Goal: Task Accomplishment & Management: Complete application form

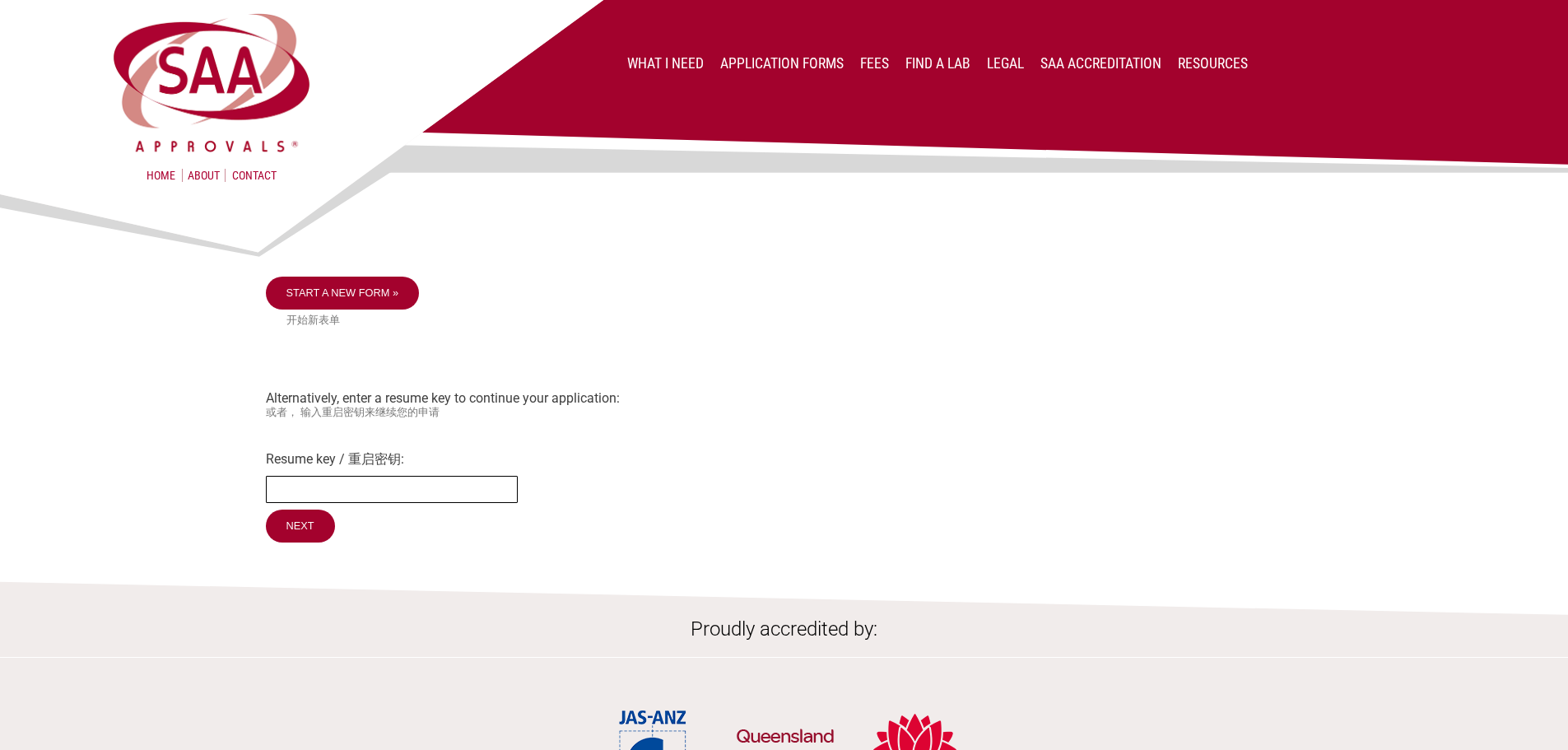
click at [375, 498] on input "Resume key / 重启密钥:" at bounding box center [392, 489] width 252 height 27
paste input "k2j7Ic95"
type input "k2j7Ic95"
click at [305, 536] on input "Next" at bounding box center [301, 526] width 71 height 35
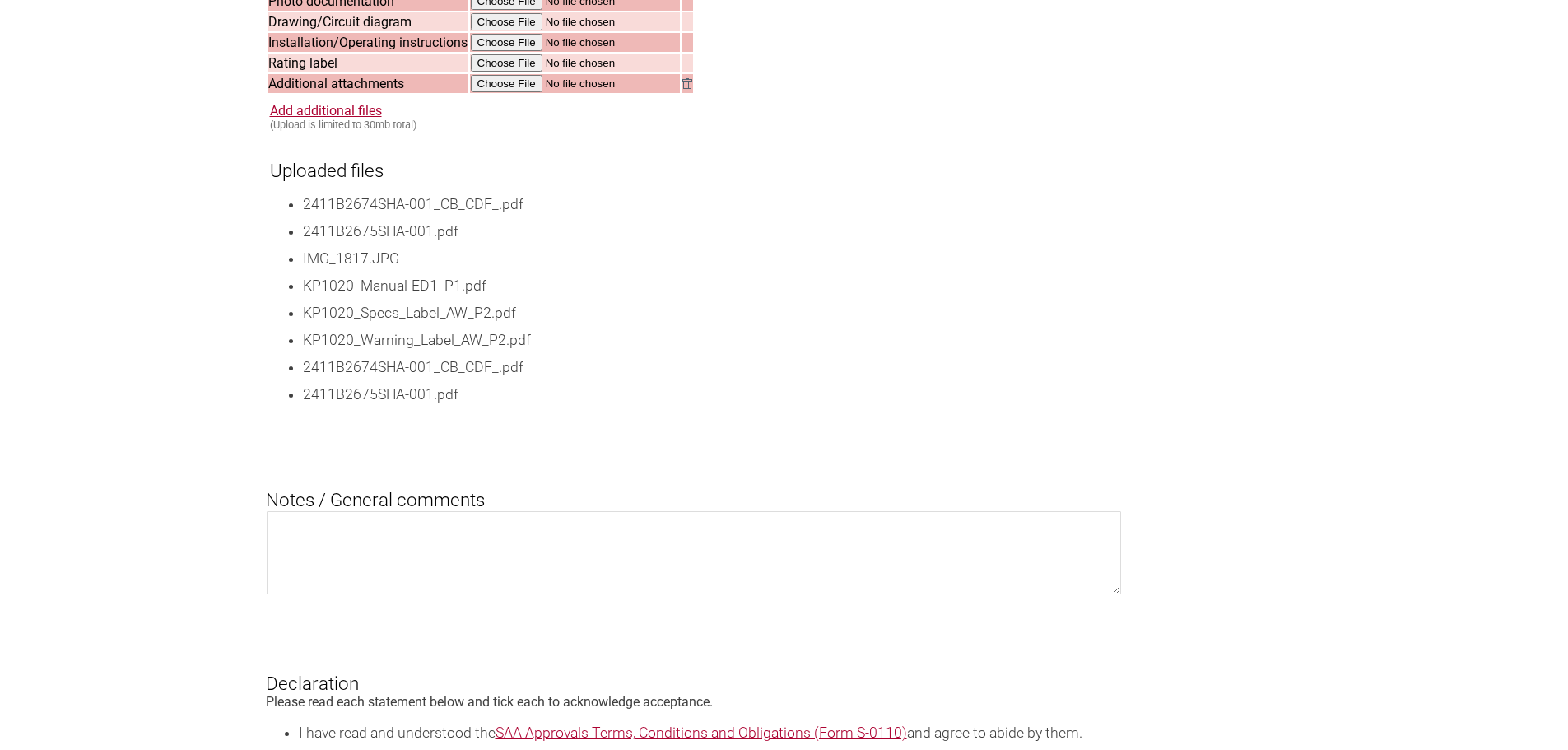
scroll to position [1728, 0]
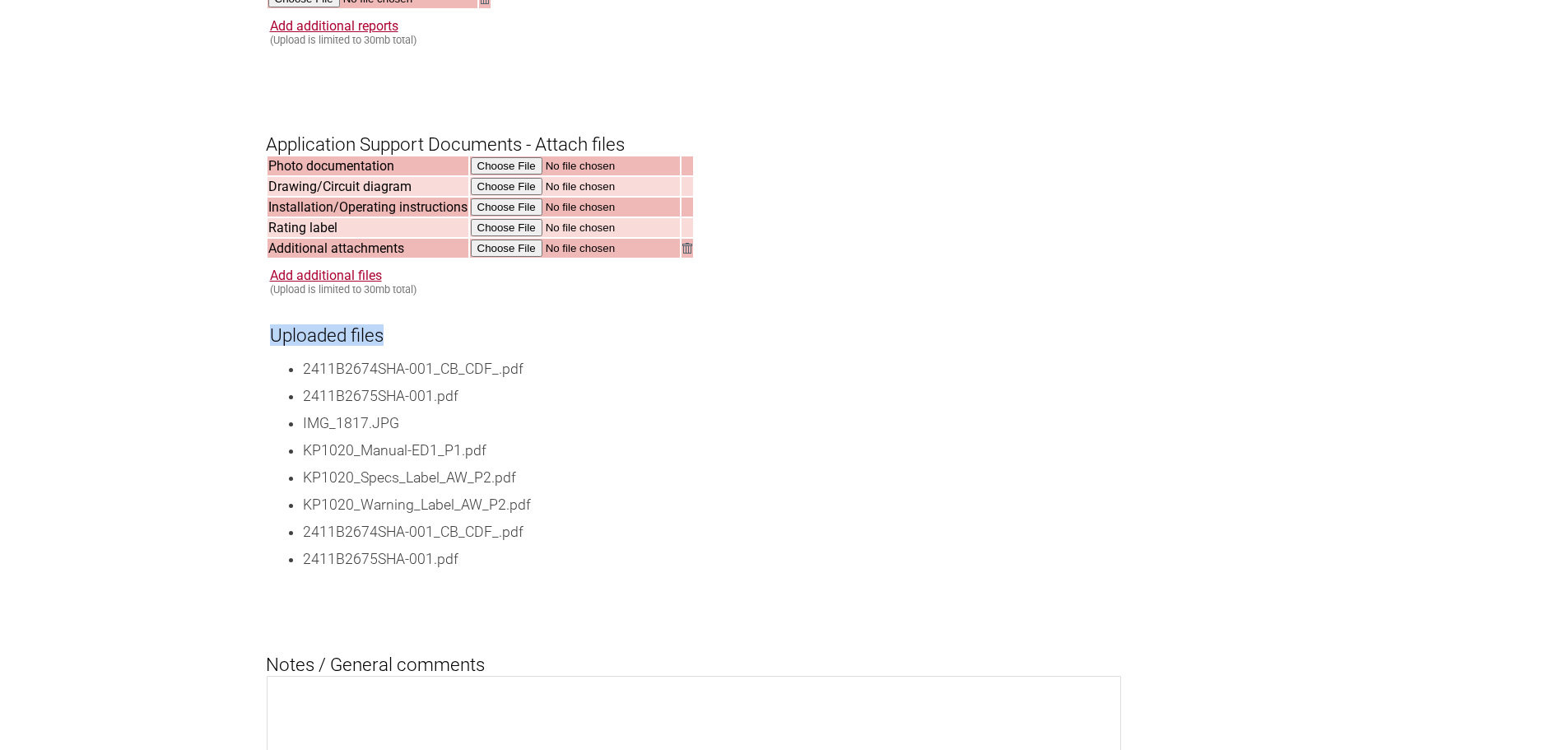
drag, startPoint x: 268, startPoint y: 361, endPoint x: 382, endPoint y: 358, distance: 114.0
drag, startPoint x: 351, startPoint y: 424, endPoint x: 298, endPoint y: 415, distance: 53.8
click at [349, 406] on li "2411B2675SHA-001.pdf" at bounding box center [802, 396] width 1000 height 21
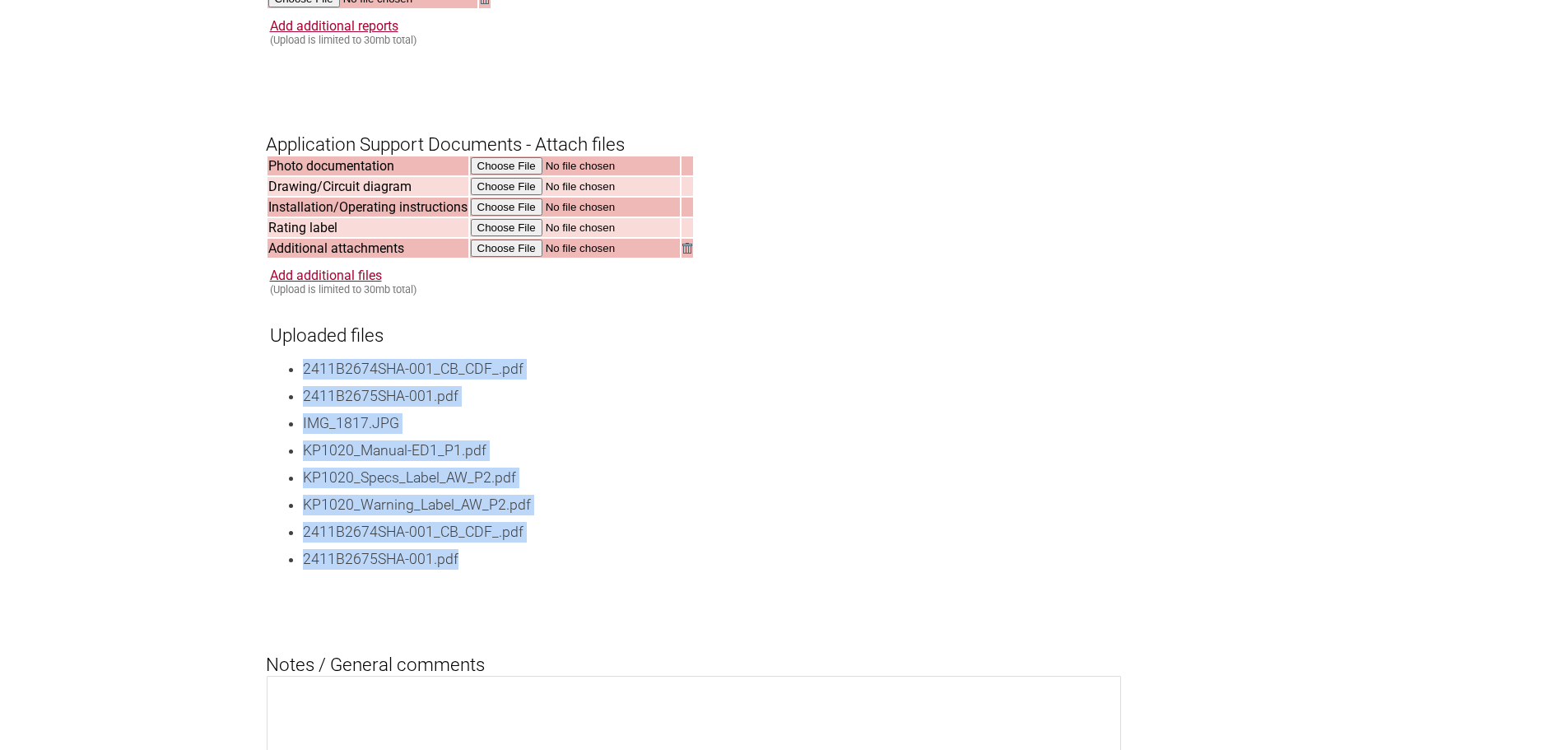
drag, startPoint x: 301, startPoint y: 386, endPoint x: 472, endPoint y: 584, distance: 261.6
click at [472, 569] on ul "2411B2674SHA-001_CB_CDF_.pdf 2411B2675SHA-001.pdf IMG_1817.JPG KP1020_Manual-ED…" at bounding box center [786, 464] width 1033 height 211
click at [471, 569] on li "2411B2675SHA-001.pdf" at bounding box center [802, 559] width 1000 height 21
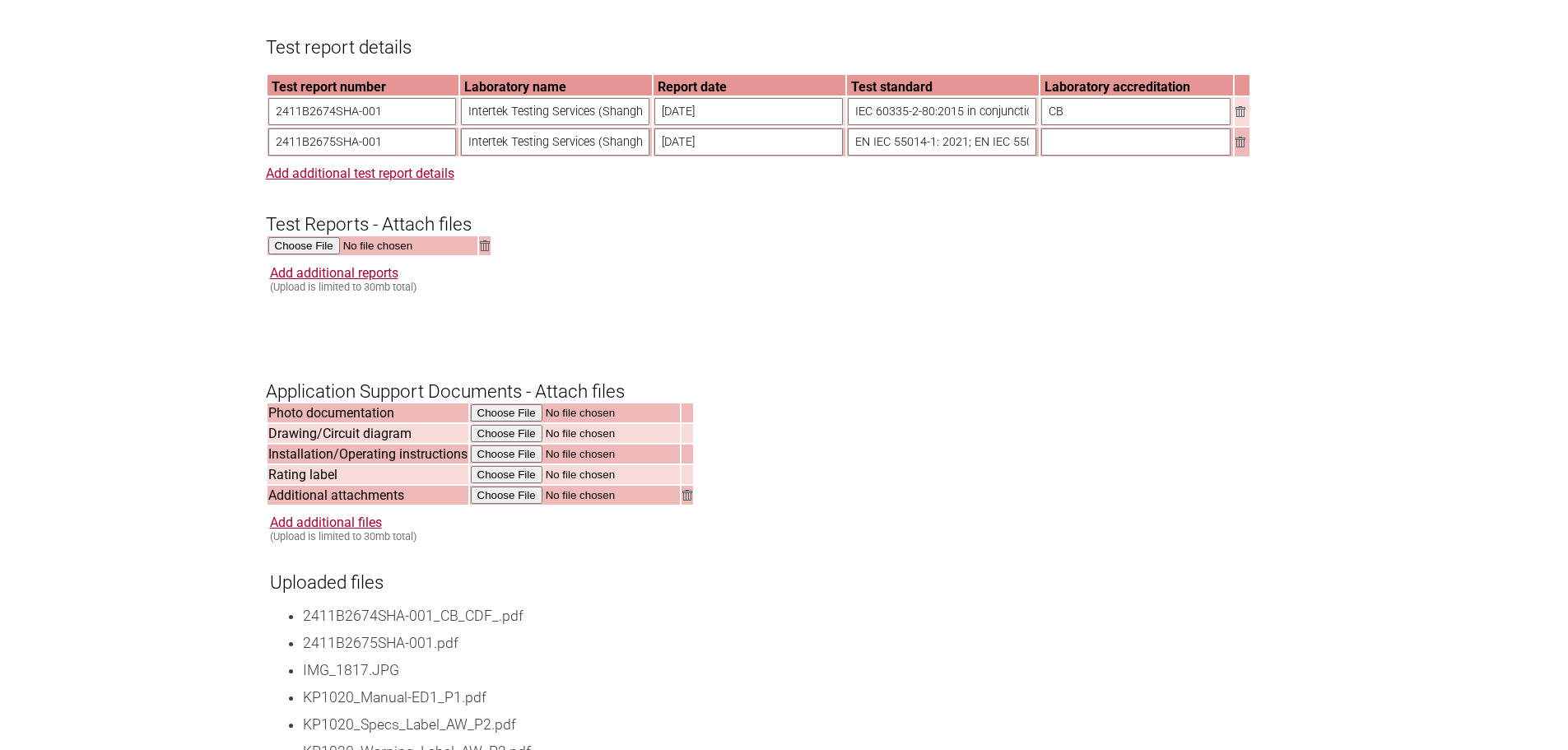
scroll to position [1811, 0]
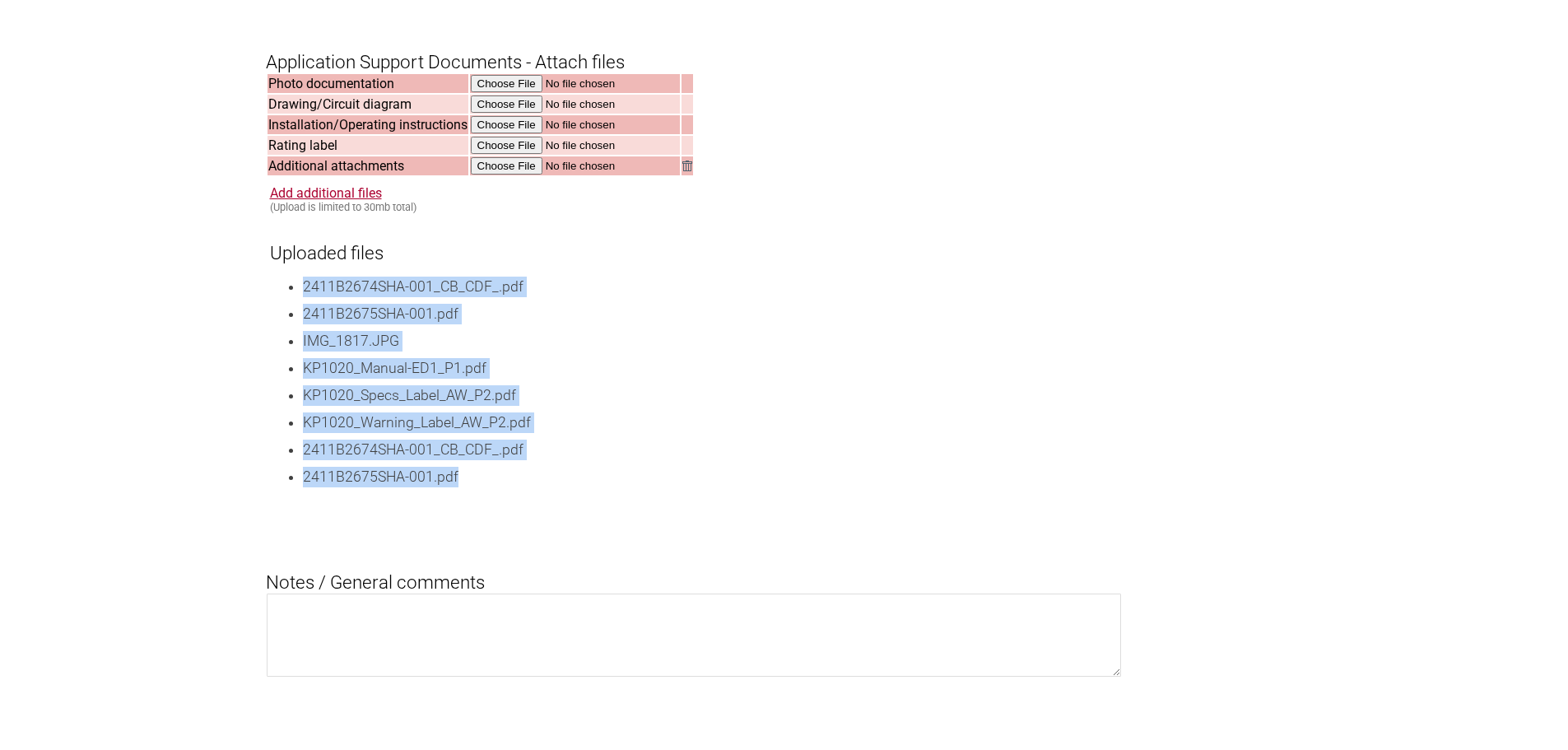
drag, startPoint x: 454, startPoint y: 507, endPoint x: 271, endPoint y: 299, distance: 277.0
click at [271, 299] on ul "2411B2674SHA-001_CB_CDF_.pdf 2411B2675SHA-001.pdf IMG_1817.JPG KP1020_Manual-ED…" at bounding box center [786, 381] width 1033 height 211
drag, startPoint x: 481, startPoint y: 506, endPoint x: 251, endPoint y: 319, distance: 296.4
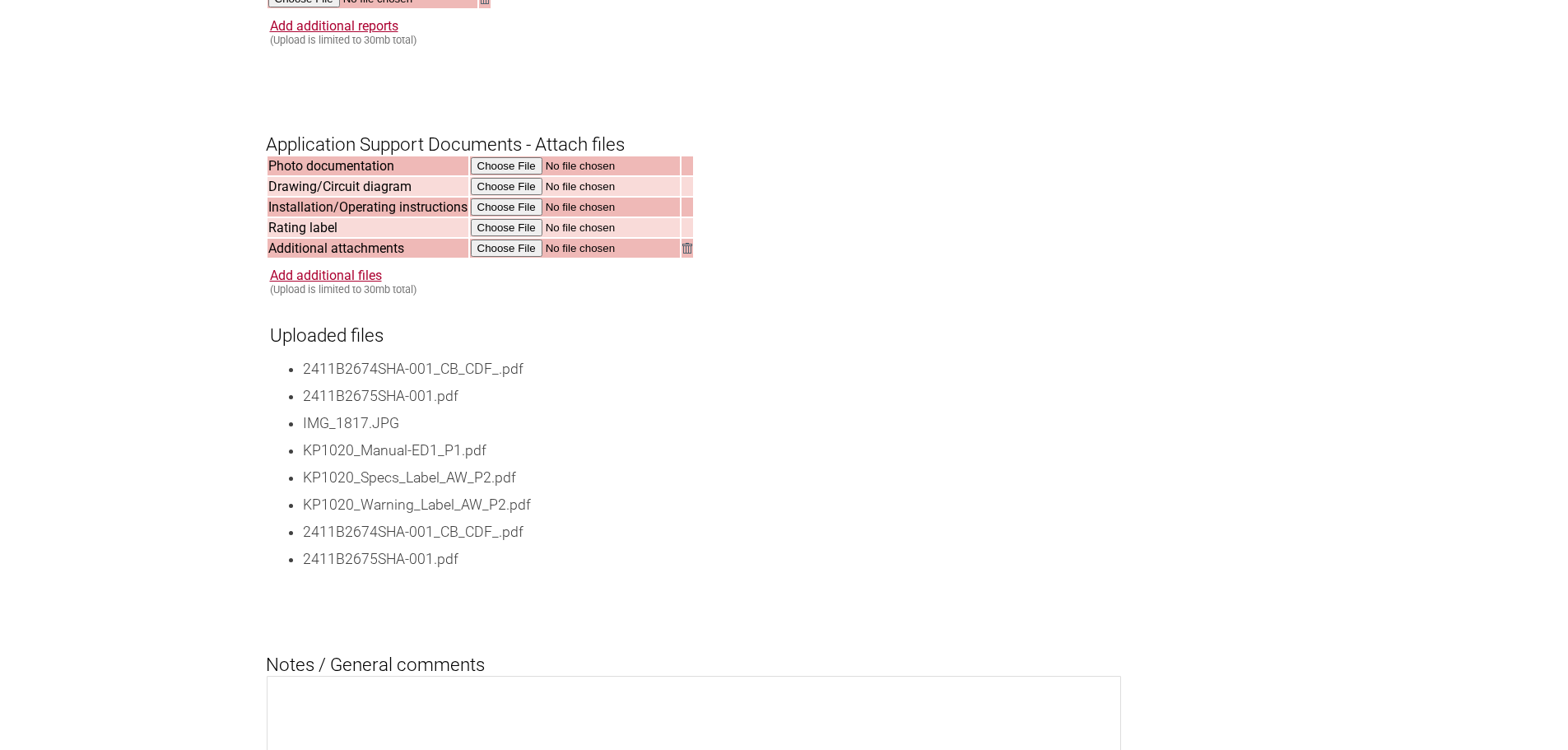
scroll to position [1646, 0]
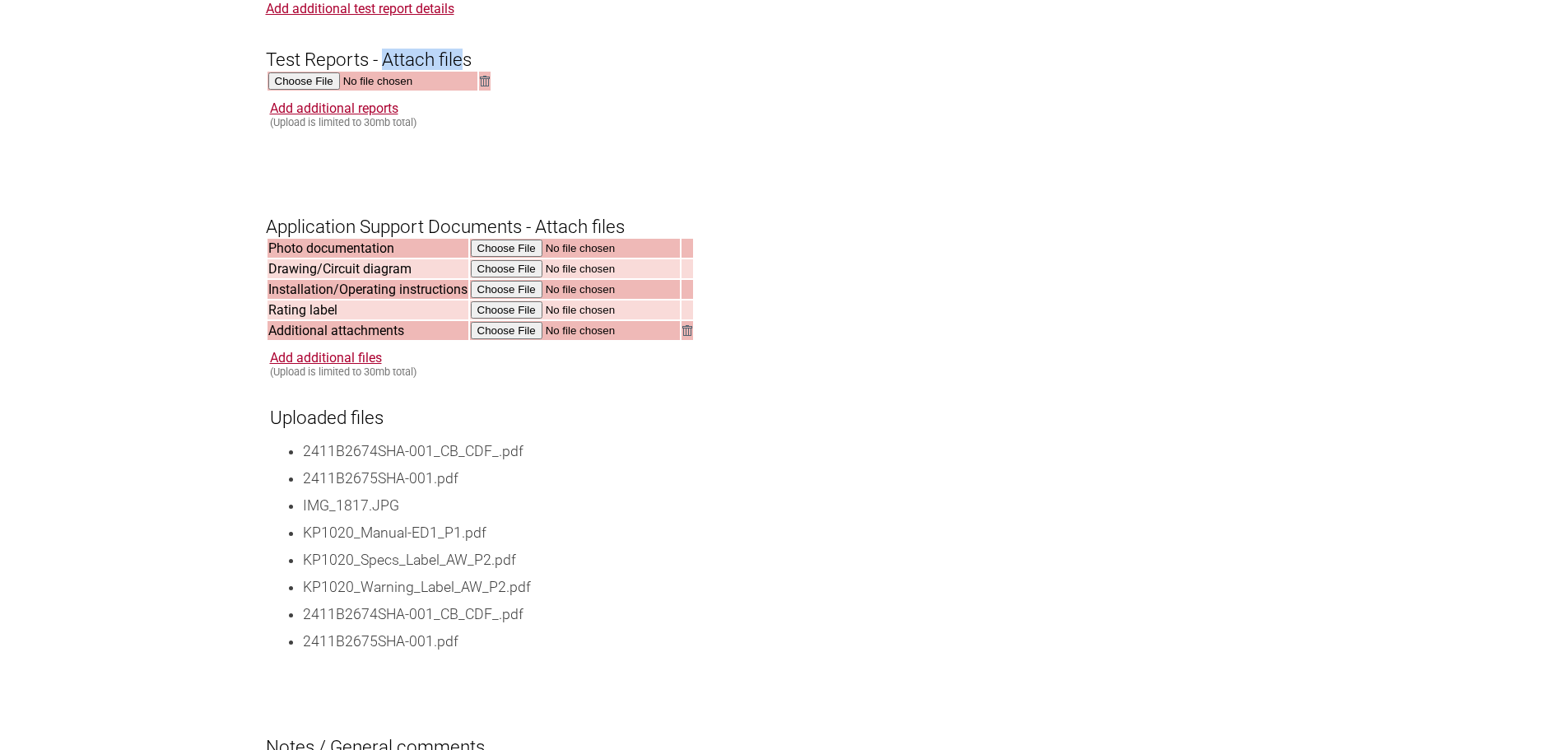
drag, startPoint x: 386, startPoint y: 75, endPoint x: 464, endPoint y: 75, distance: 78.0
click at [464, 71] on h3 "Test Reports - Attach files" at bounding box center [784, 47] width 1037 height 50
click at [629, 428] on h3 "Uploaded files" at bounding box center [786, 409] width 1033 height 38
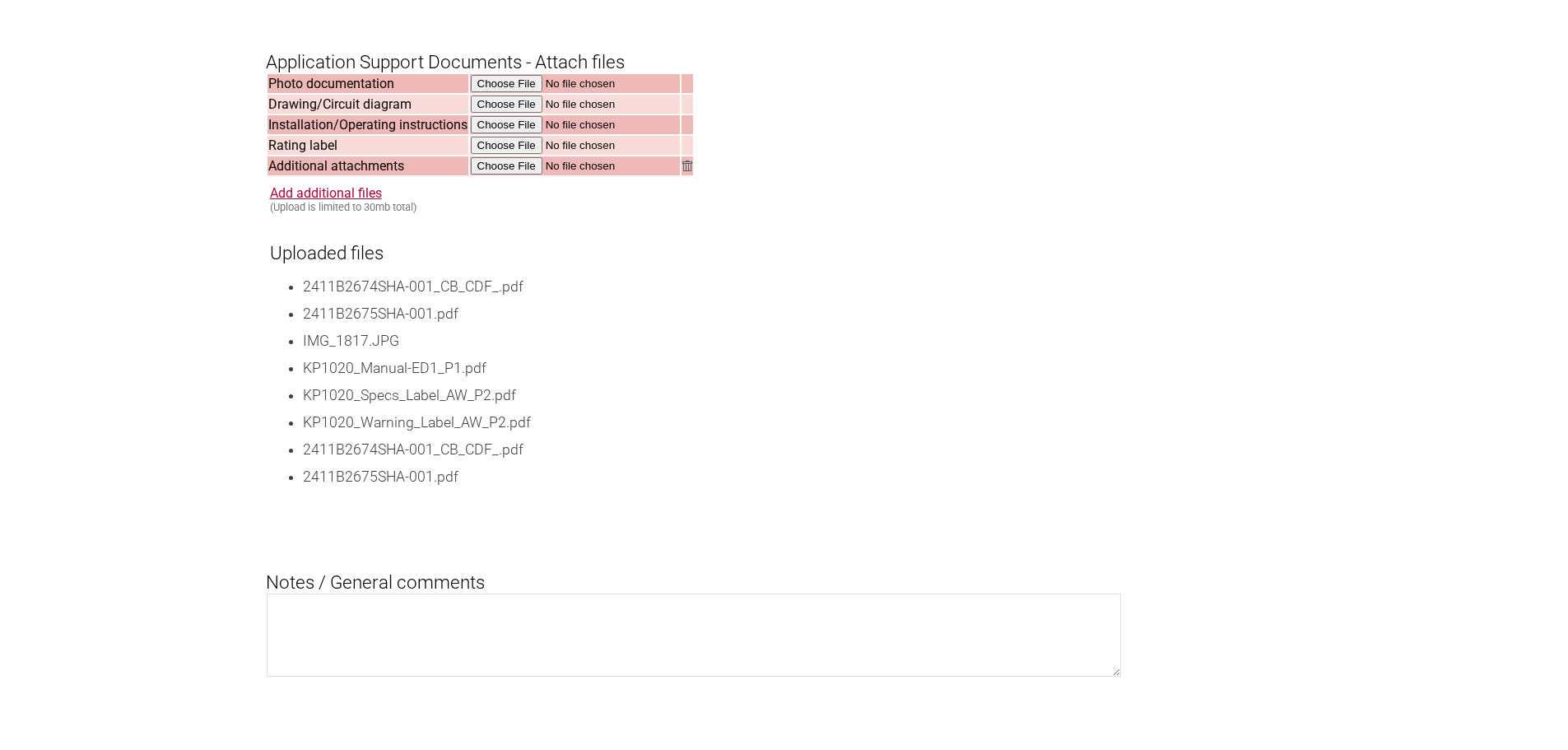
scroll to position [1893, 0]
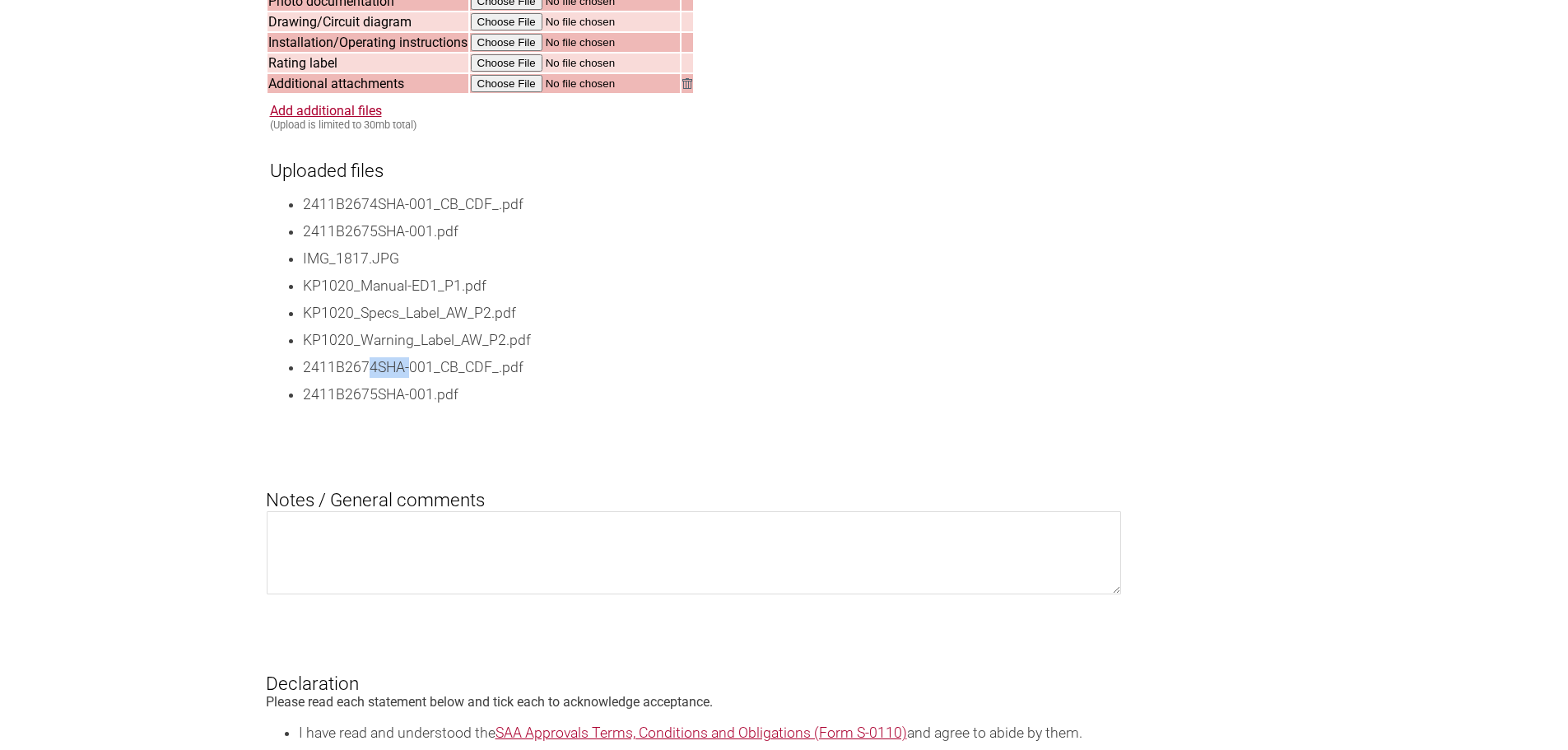
drag, startPoint x: 370, startPoint y: 386, endPoint x: 351, endPoint y: 415, distance: 34.7
click at [411, 377] on li "2411B2674SHA-001_CB_CDF_.pdf" at bounding box center [802, 368] width 1000 height 21
click at [351, 405] on li "2411B2675SHA-001.pdf" at bounding box center [802, 394] width 1000 height 21
drag, startPoint x: 310, startPoint y: 389, endPoint x: 516, endPoint y: 382, distance: 206.1
click at [516, 377] on li "2411B2674SHA-001_CB_CDF_.pdf" at bounding box center [802, 368] width 1000 height 21
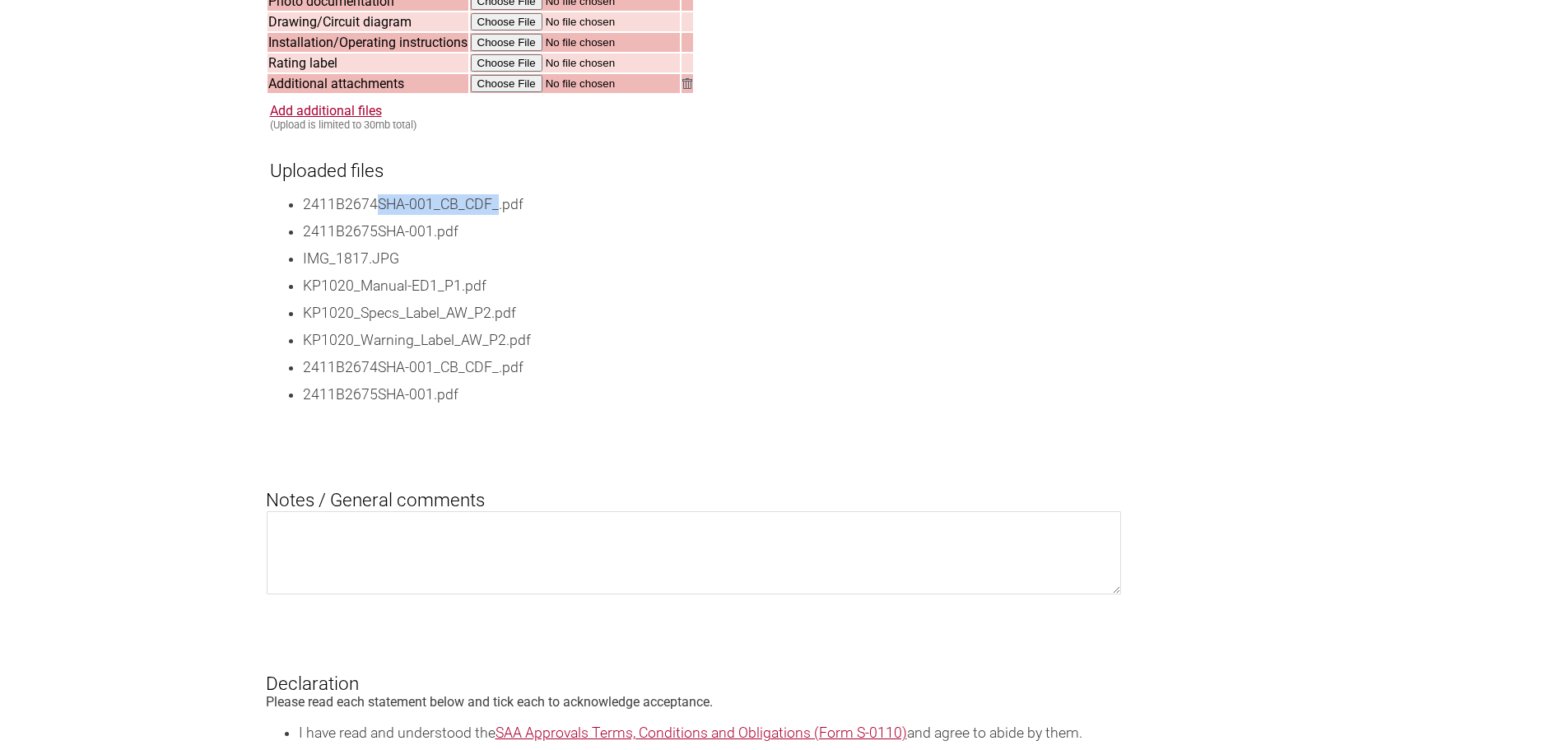
drag, startPoint x: 376, startPoint y: 222, endPoint x: 498, endPoint y: 223, distance: 122.0
click at [498, 215] on li "2411B2674SHA-001_CB_CDF_.pdf" at bounding box center [802, 205] width 1000 height 21
drag, startPoint x: 528, startPoint y: 391, endPoint x: 399, endPoint y: 390, distance: 129.0
click at [399, 377] on li "2411B2674SHA-001_CB_CDF_.pdf" at bounding box center [802, 368] width 1000 height 21
click at [428, 405] on li "2411B2675SHA-001.pdf" at bounding box center [802, 394] width 1000 height 21
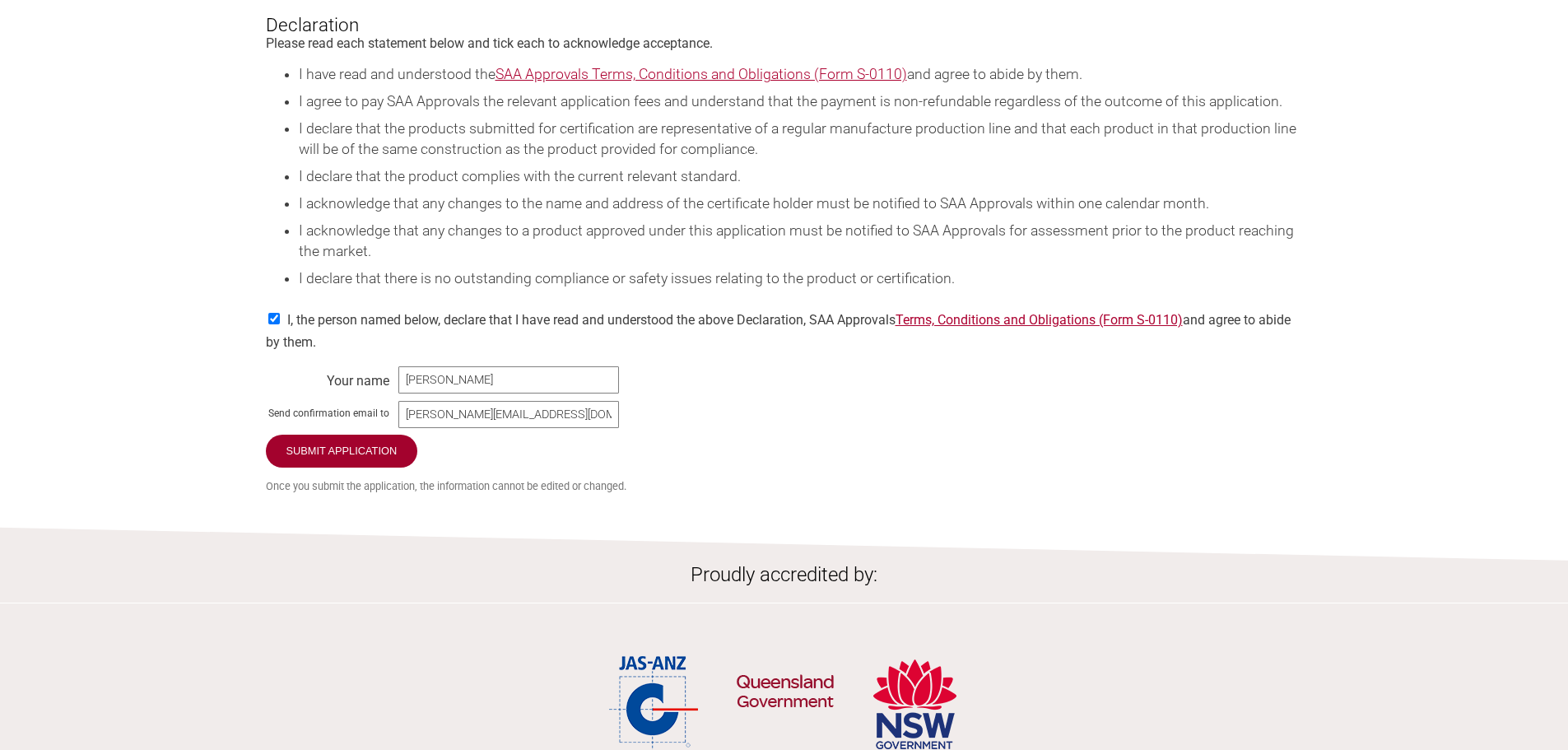
scroll to position [2634, 0]
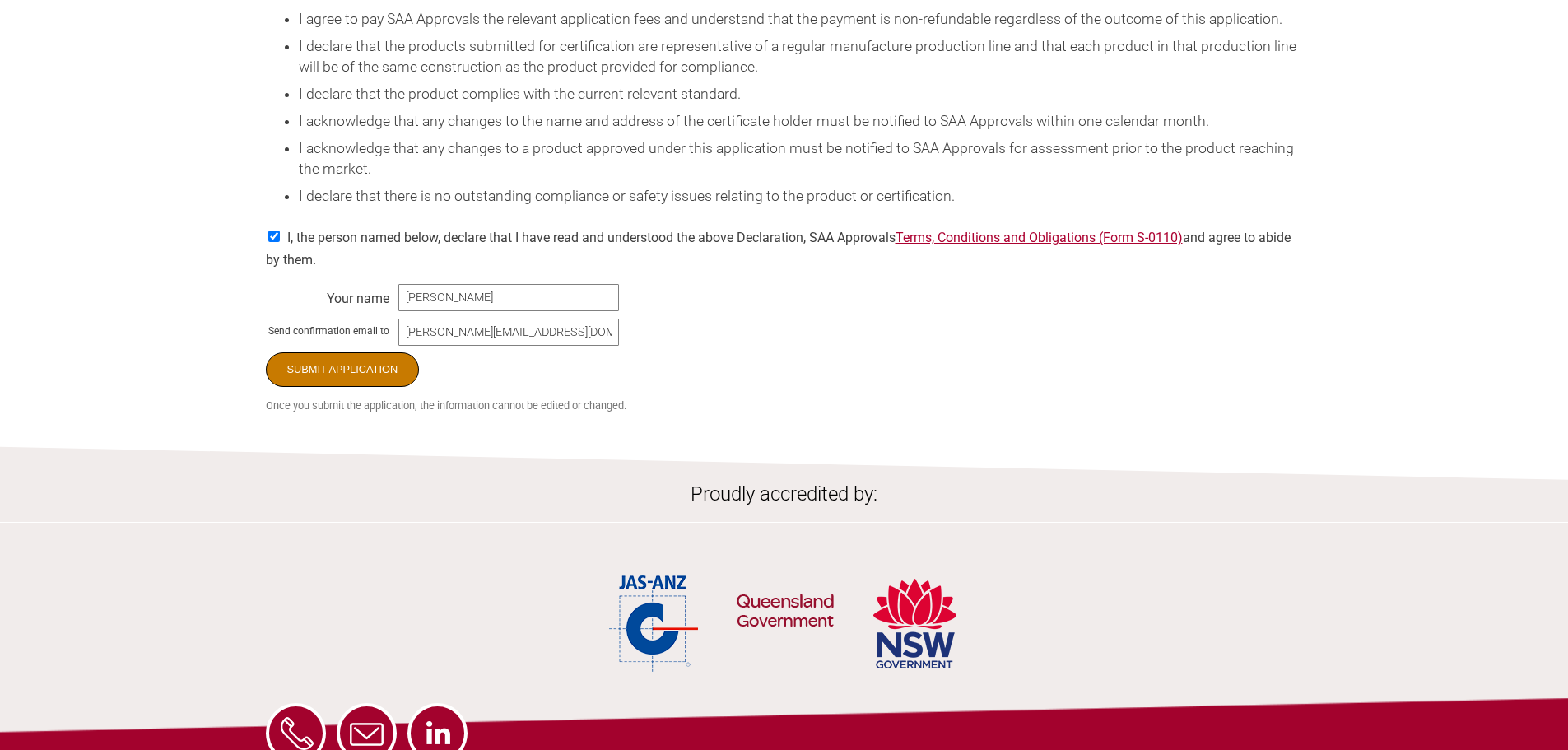
click at [358, 386] on input "Submit Application" at bounding box center [343, 370] width 154 height 35
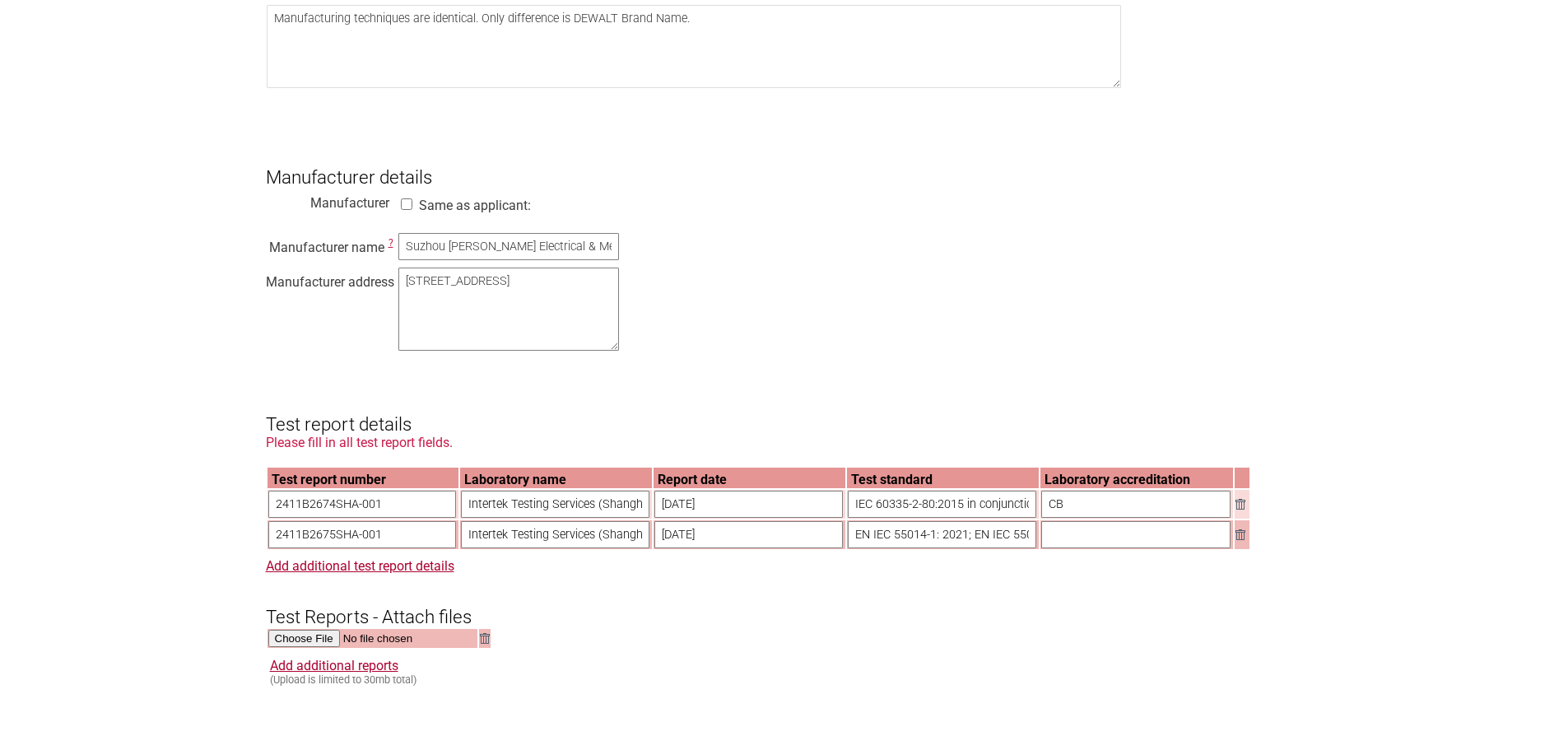
scroll to position [1235, 0]
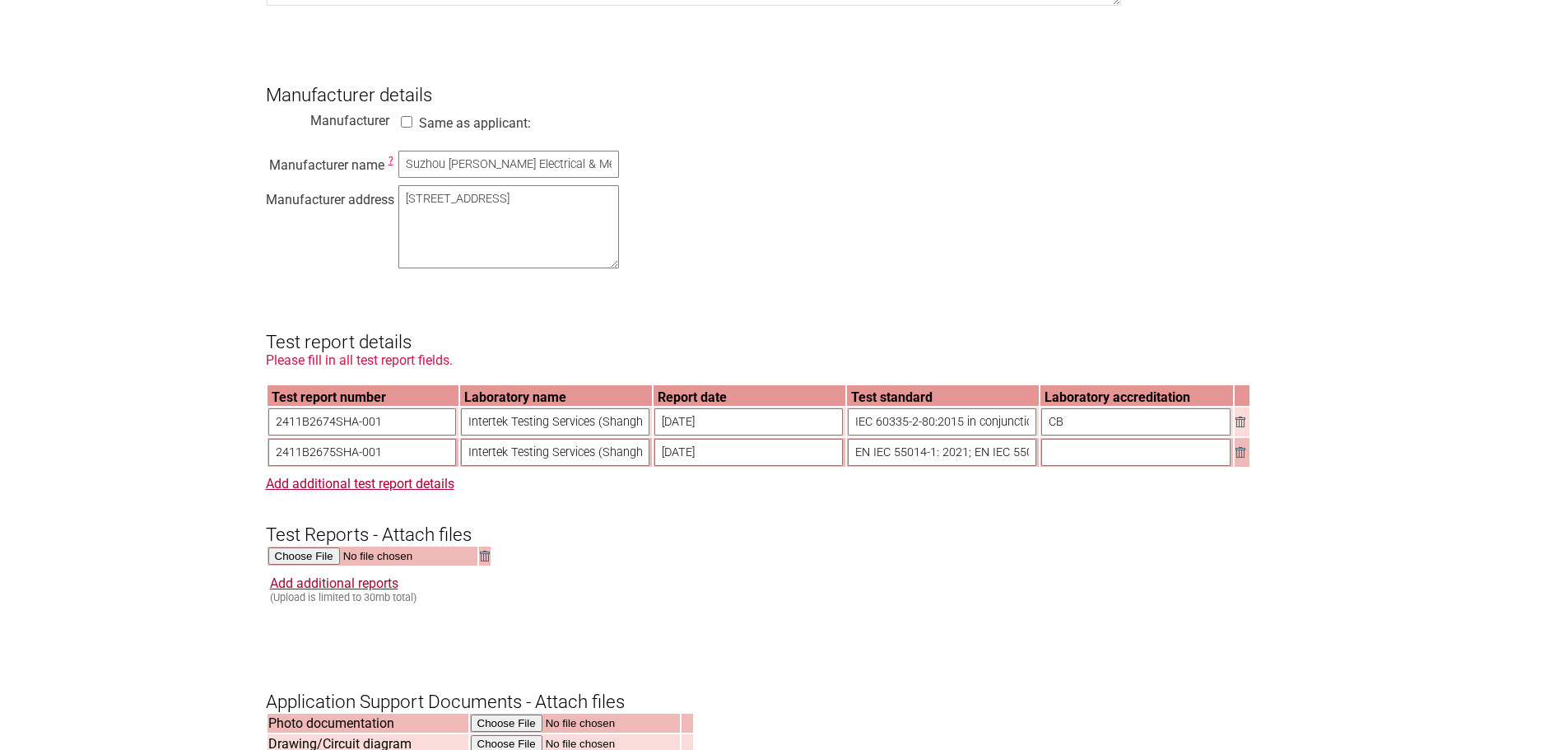
click at [1098, 466] on input "text" at bounding box center [1135, 452] width 190 height 27
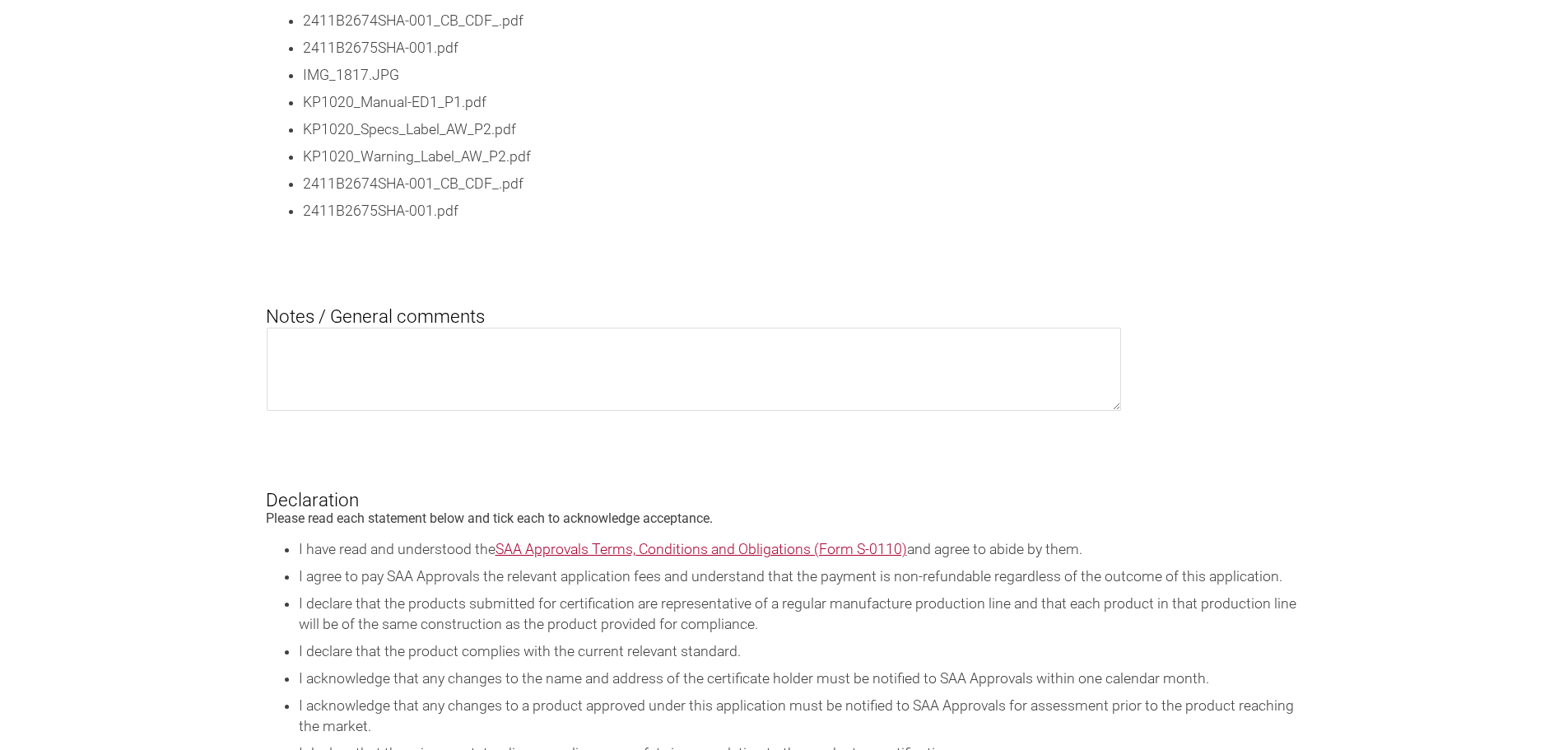
scroll to position [2634, 0]
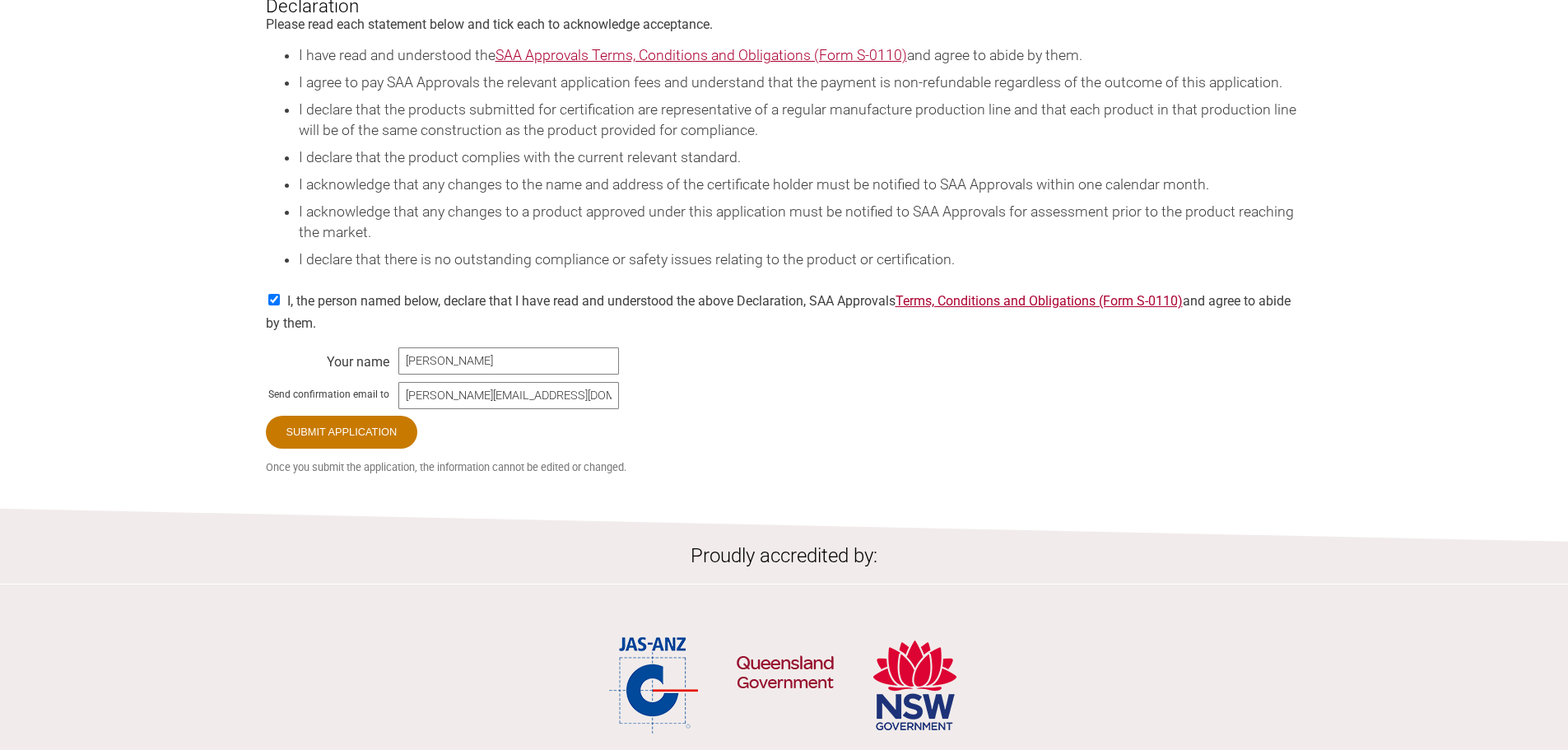
type input "NA"
click at [369, 447] on input "Submit Application" at bounding box center [343, 432] width 154 height 35
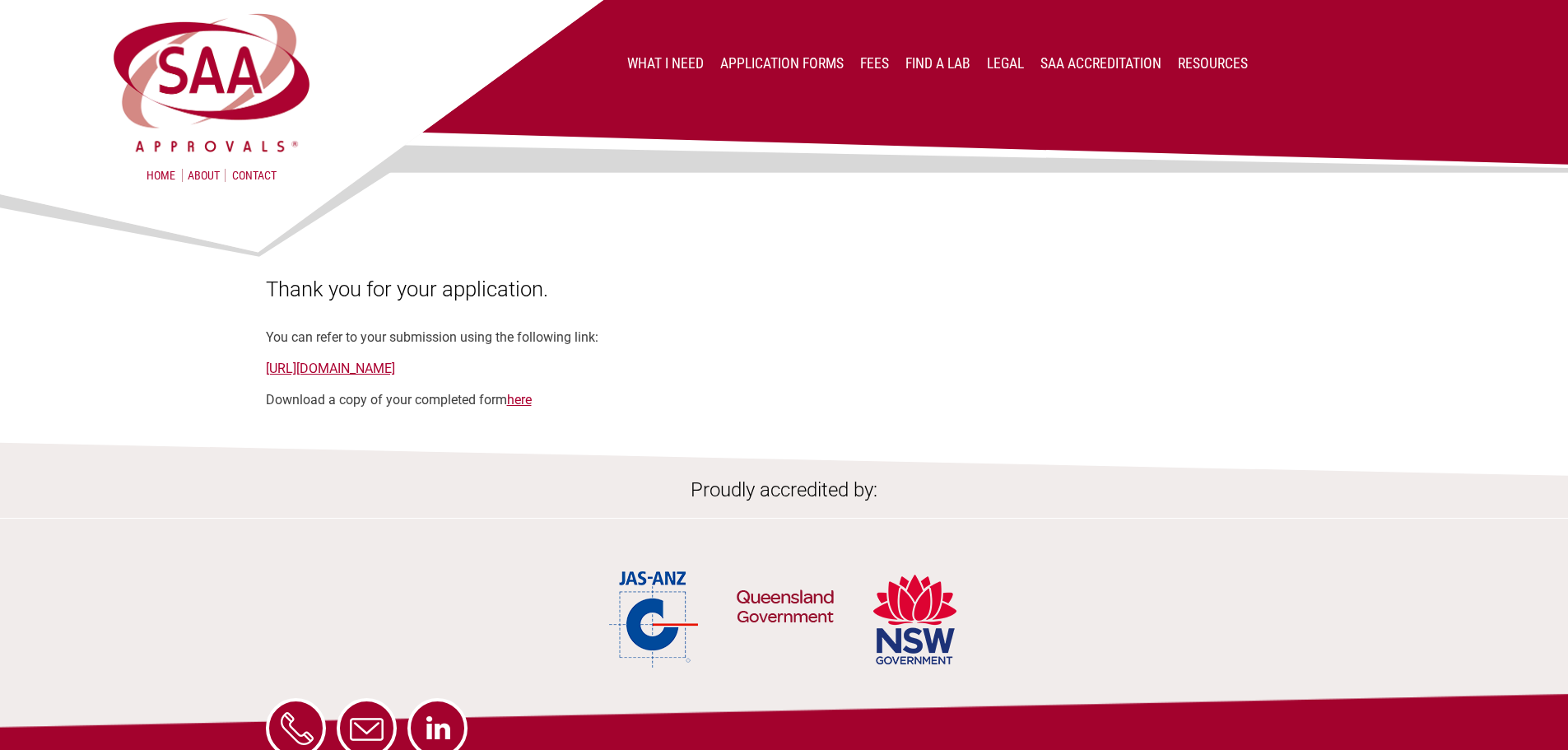
click at [938, 403] on div "Thank you for your application. You can refer to your submission using the foll…" at bounding box center [784, 342] width 1037 height 131
drag, startPoint x: 763, startPoint y: 370, endPoint x: 233, endPoint y: 371, distance: 530.0
click at [233, 371] on section "Thank you for your application. You can refer to your submission using the foll…" at bounding box center [784, 296] width 1568 height 222
copy link "https://applications.saaapprovals.com.au/application/?ro&key=k2j7Ic95"
click at [232, 373] on section "Thank you for your application. You can refer to your submission using the foll…" at bounding box center [784, 296] width 1568 height 222
